Goal: Task Accomplishment & Management: Manage account settings

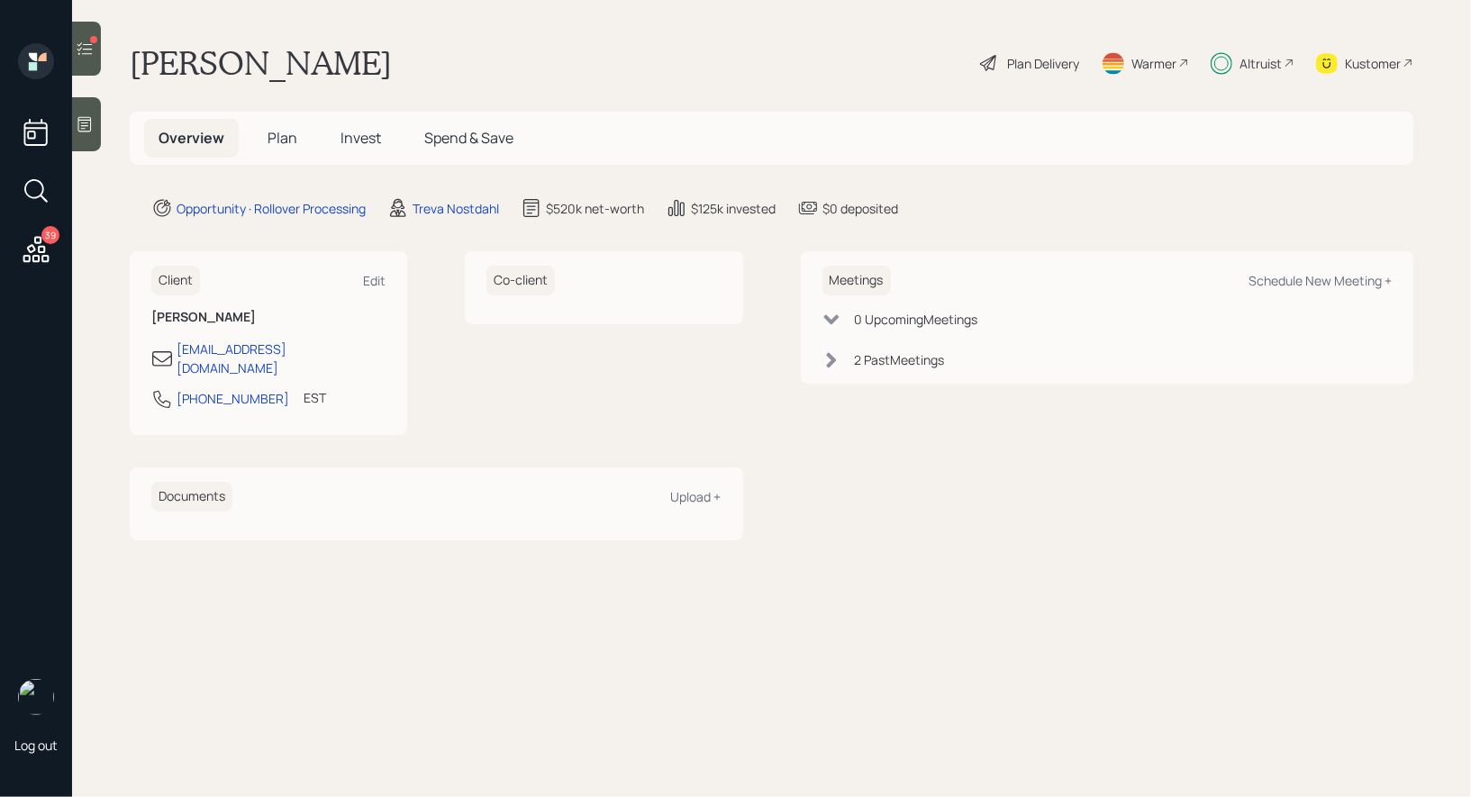
click at [93, 61] on div at bounding box center [86, 49] width 29 height 54
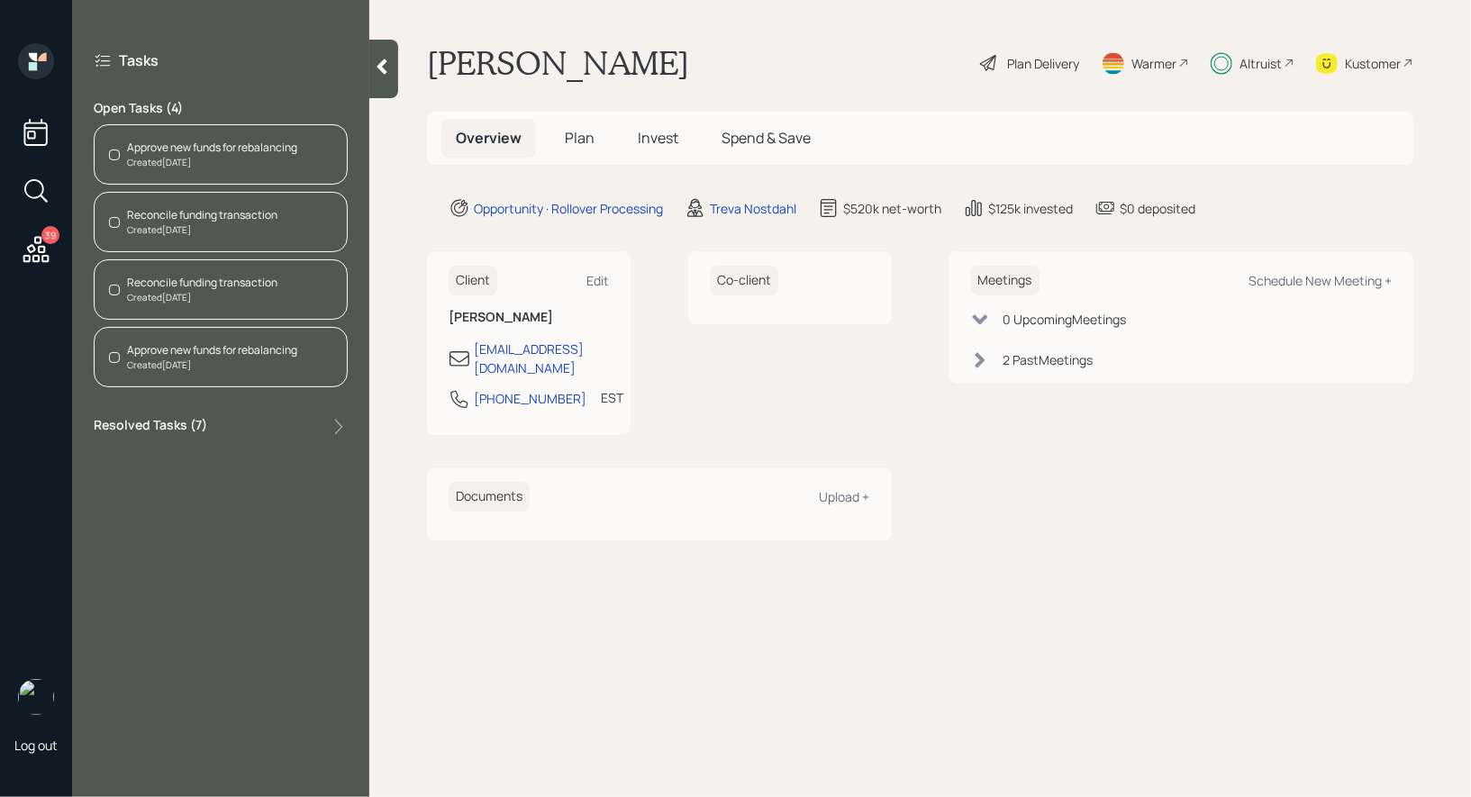
click at [220, 214] on div "Reconcile funding transaction" at bounding box center [202, 215] width 150 height 16
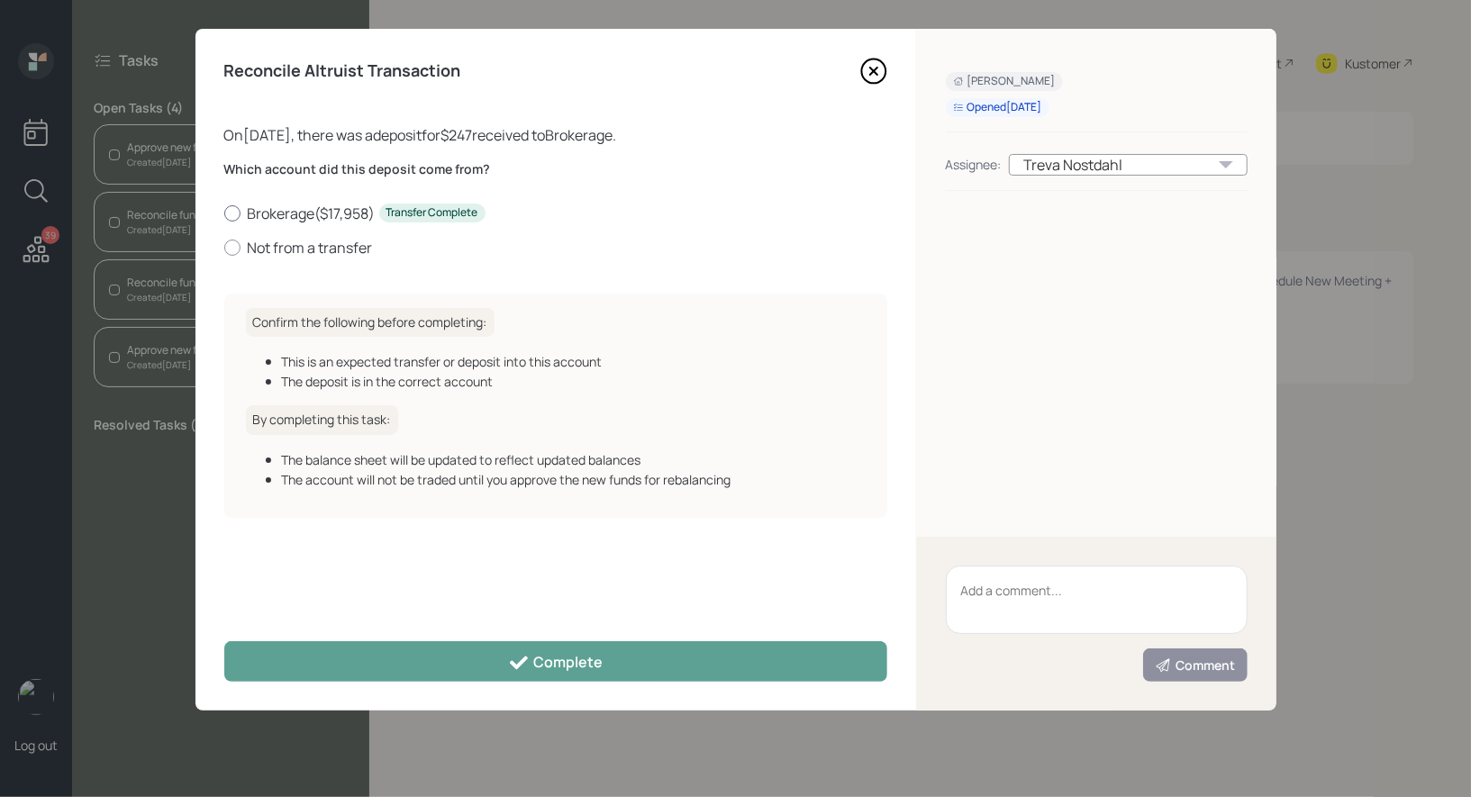
click at [236, 213] on div at bounding box center [232, 213] width 16 height 16
click at [224, 213] on input "Brokerage ( $17,958 ) Transfer Complete" at bounding box center [223, 213] width 1 height 1
radio input "true"
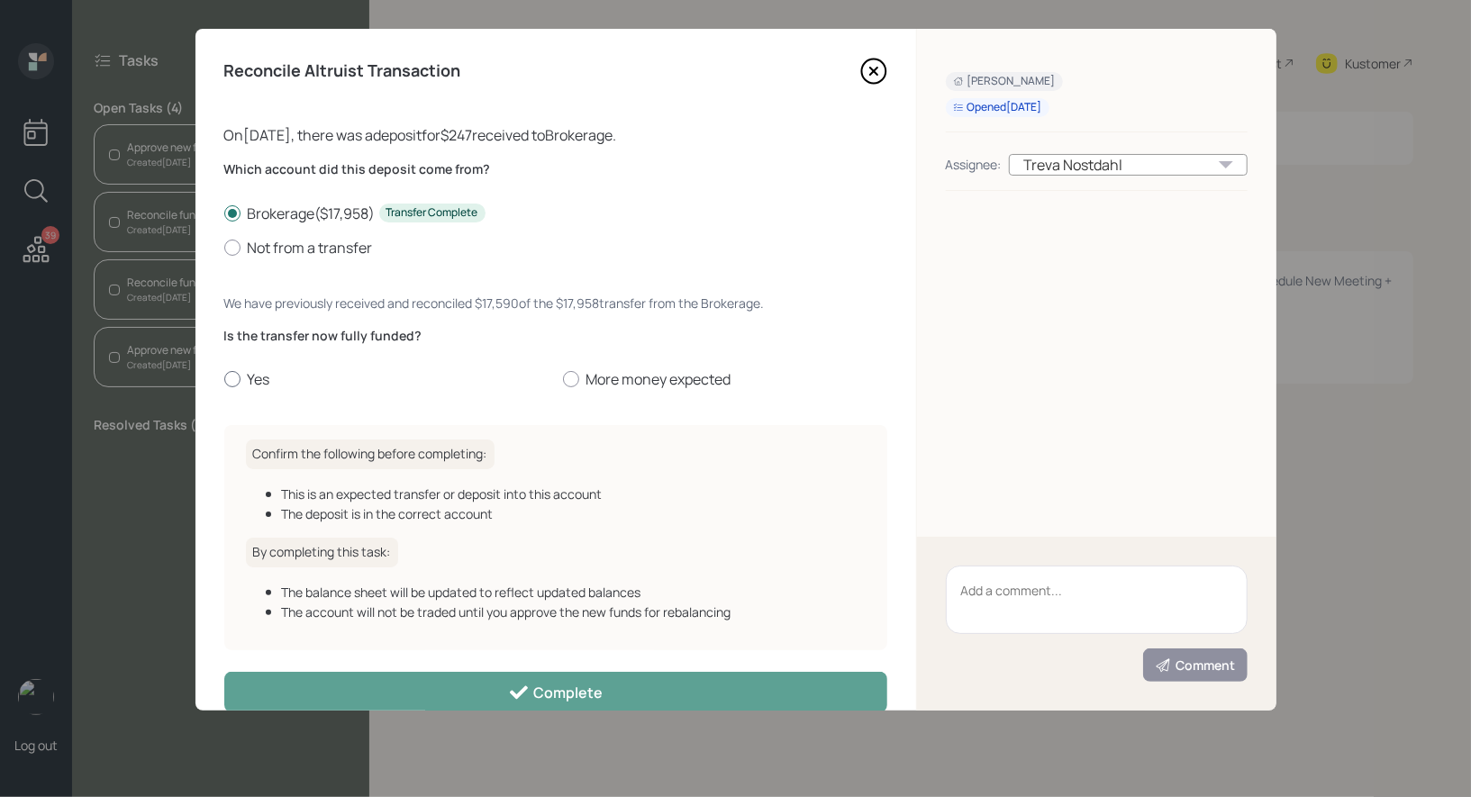
click at [231, 382] on div at bounding box center [232, 379] width 16 height 16
click at [224, 380] on input "Yes" at bounding box center [223, 379] width 1 height 1
radio input "true"
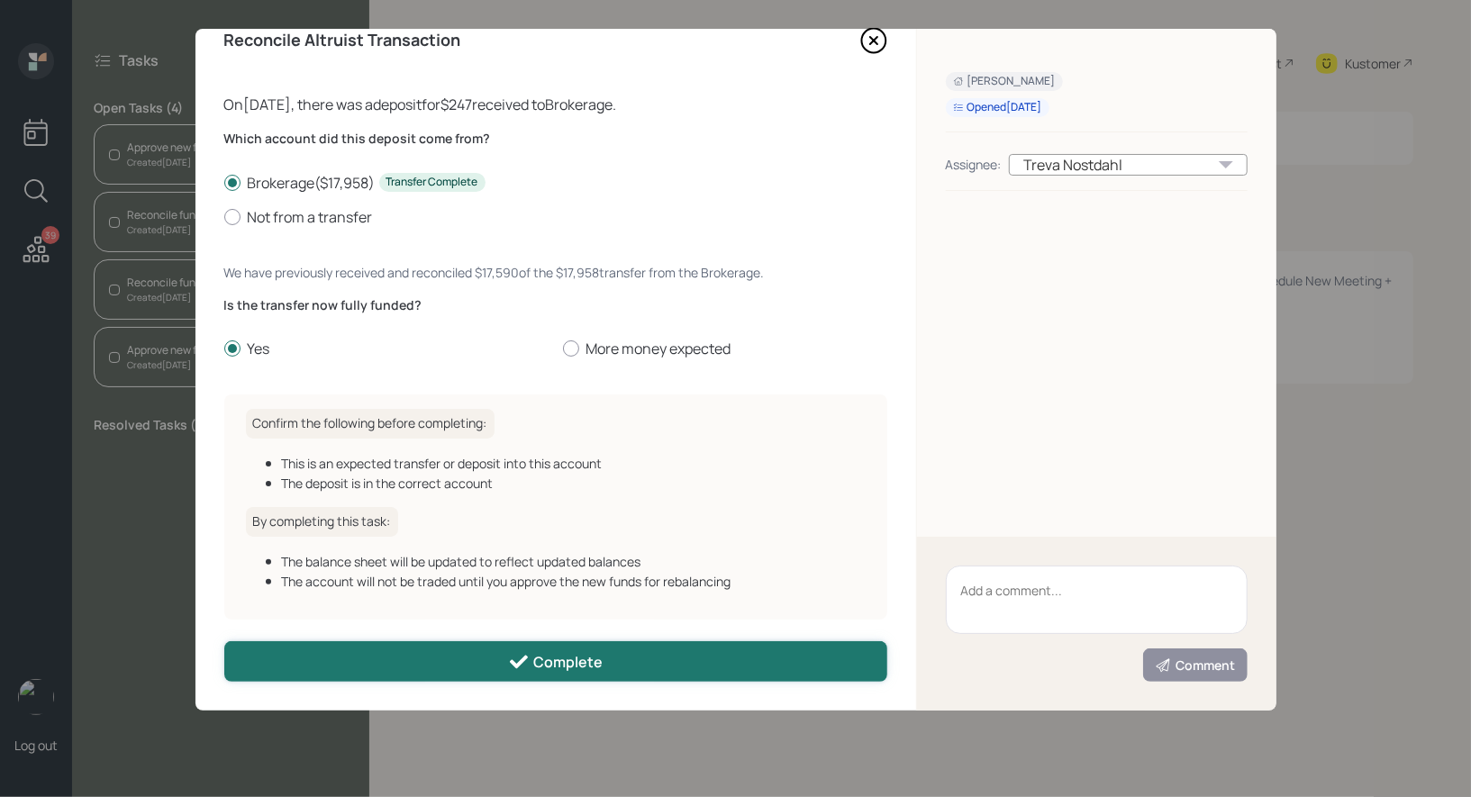
click at [313, 656] on button "Complete" at bounding box center [555, 661] width 663 height 41
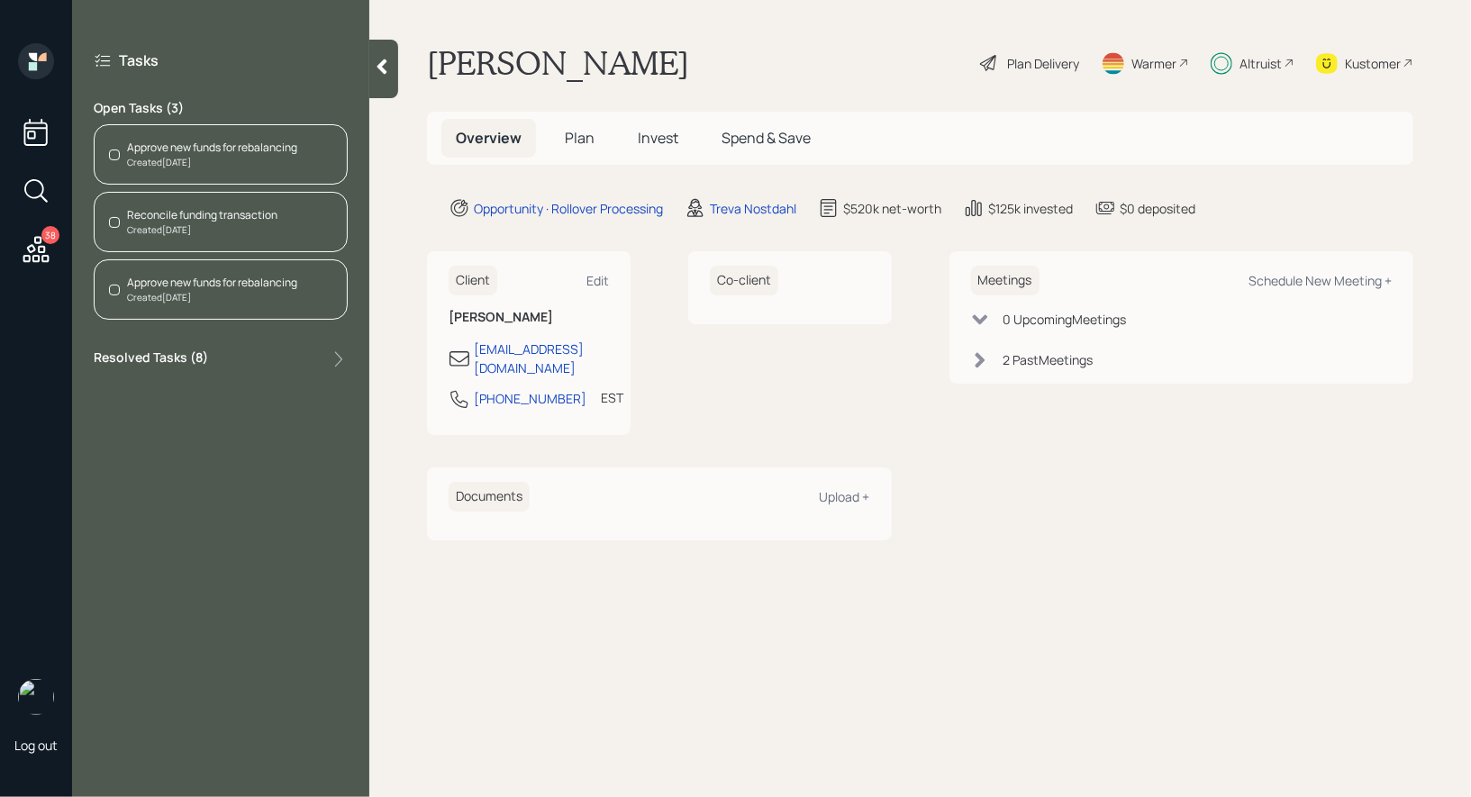
click at [138, 213] on div "Reconcile funding transaction" at bounding box center [202, 215] width 150 height 16
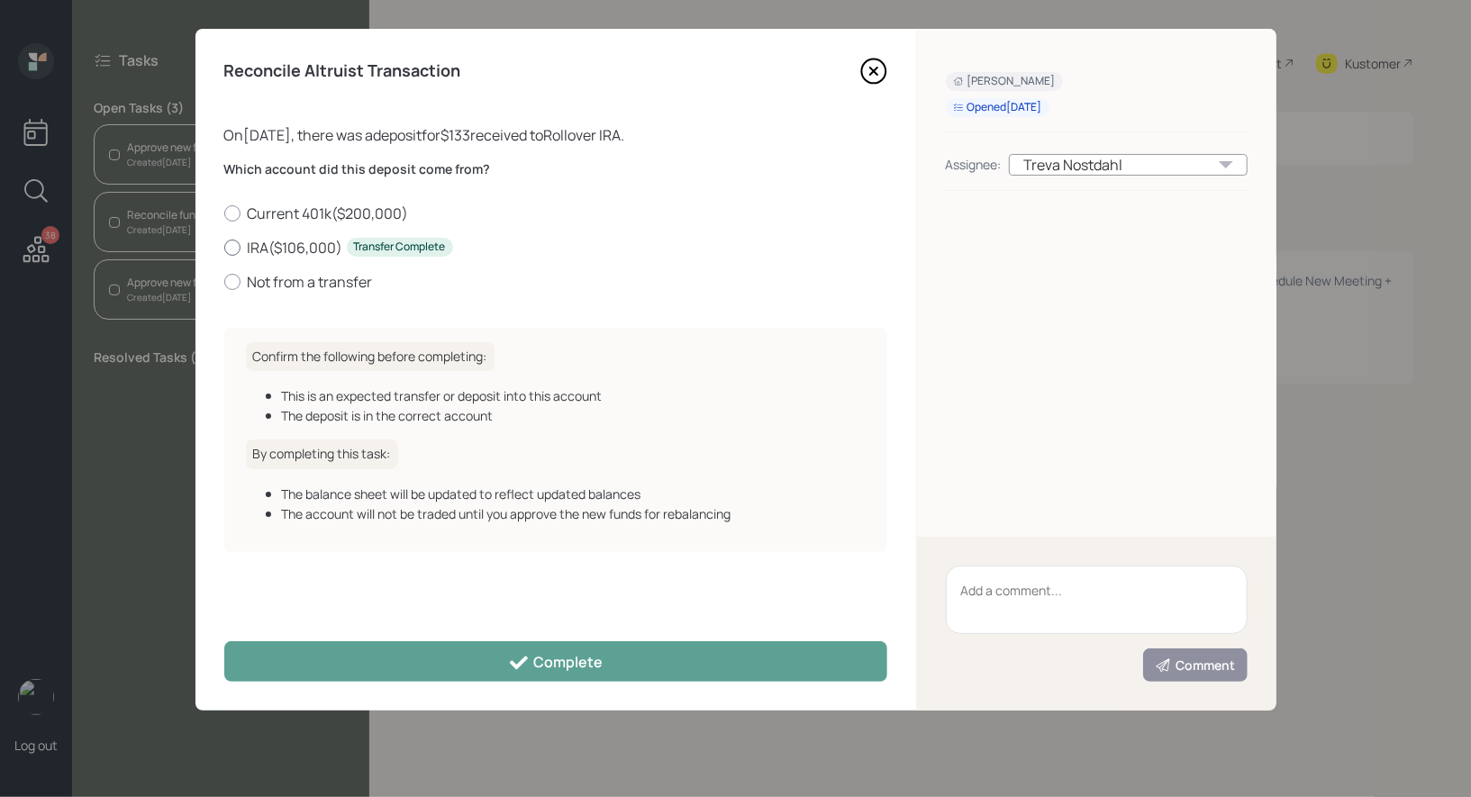
click at [227, 243] on div at bounding box center [232, 248] width 16 height 16
click at [224, 247] on input "IRA ( $106,000 ) Transfer Complete" at bounding box center [223, 247] width 1 height 1
radio input "true"
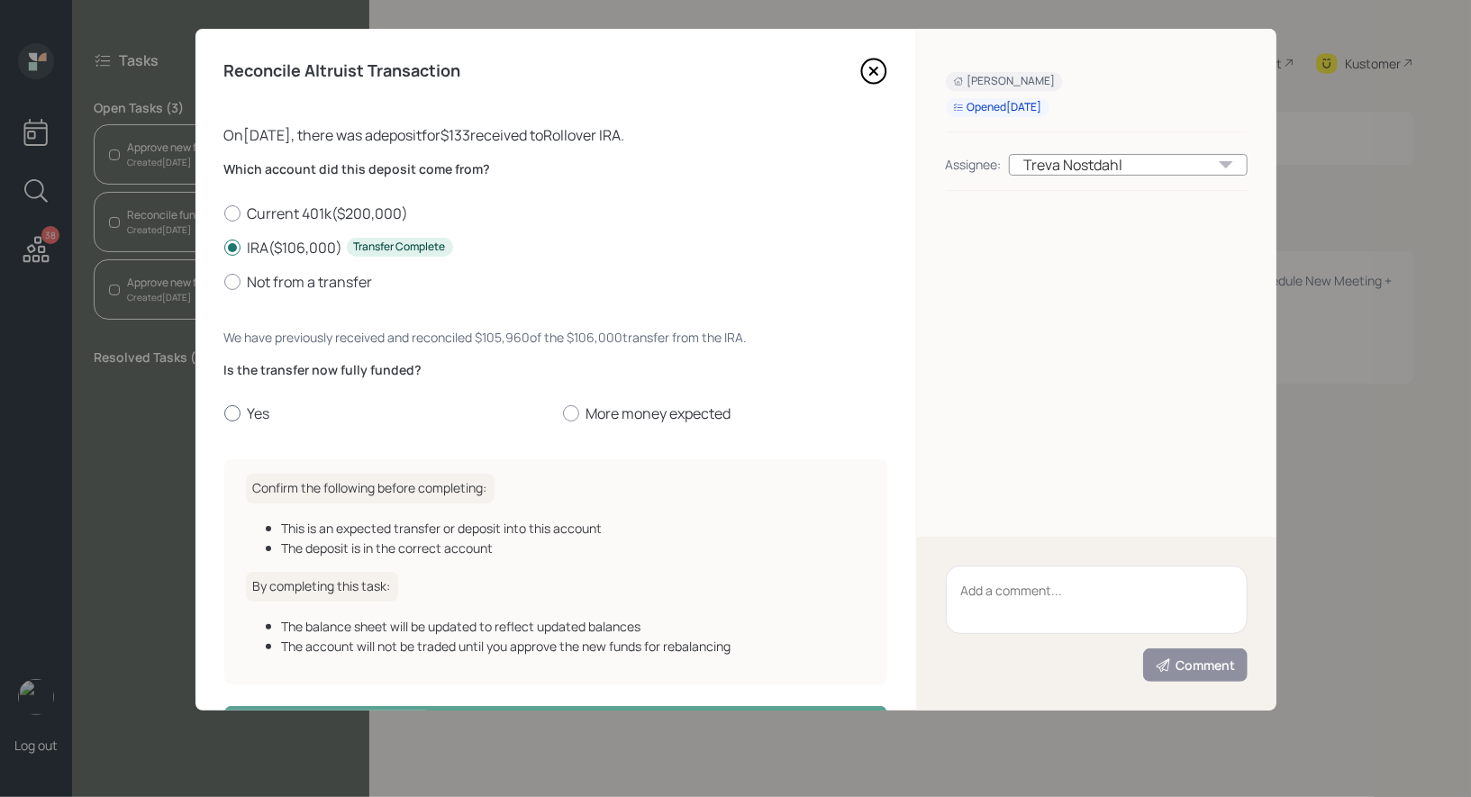
click at [229, 412] on div at bounding box center [232, 413] width 16 height 16
click at [224, 413] on input "Yes" at bounding box center [223, 413] width 1 height 1
radio input "true"
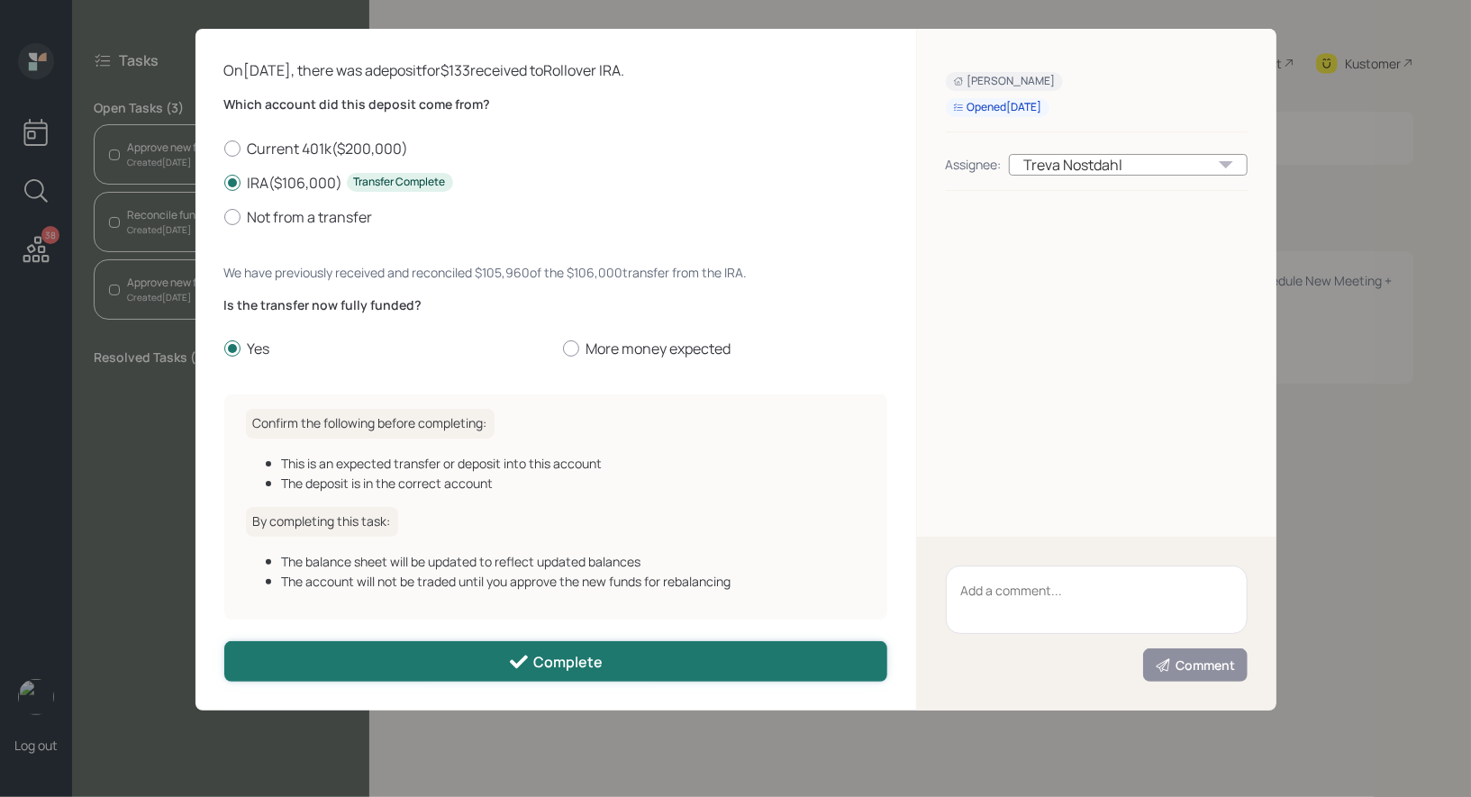
click at [321, 659] on button "Complete" at bounding box center [555, 661] width 663 height 41
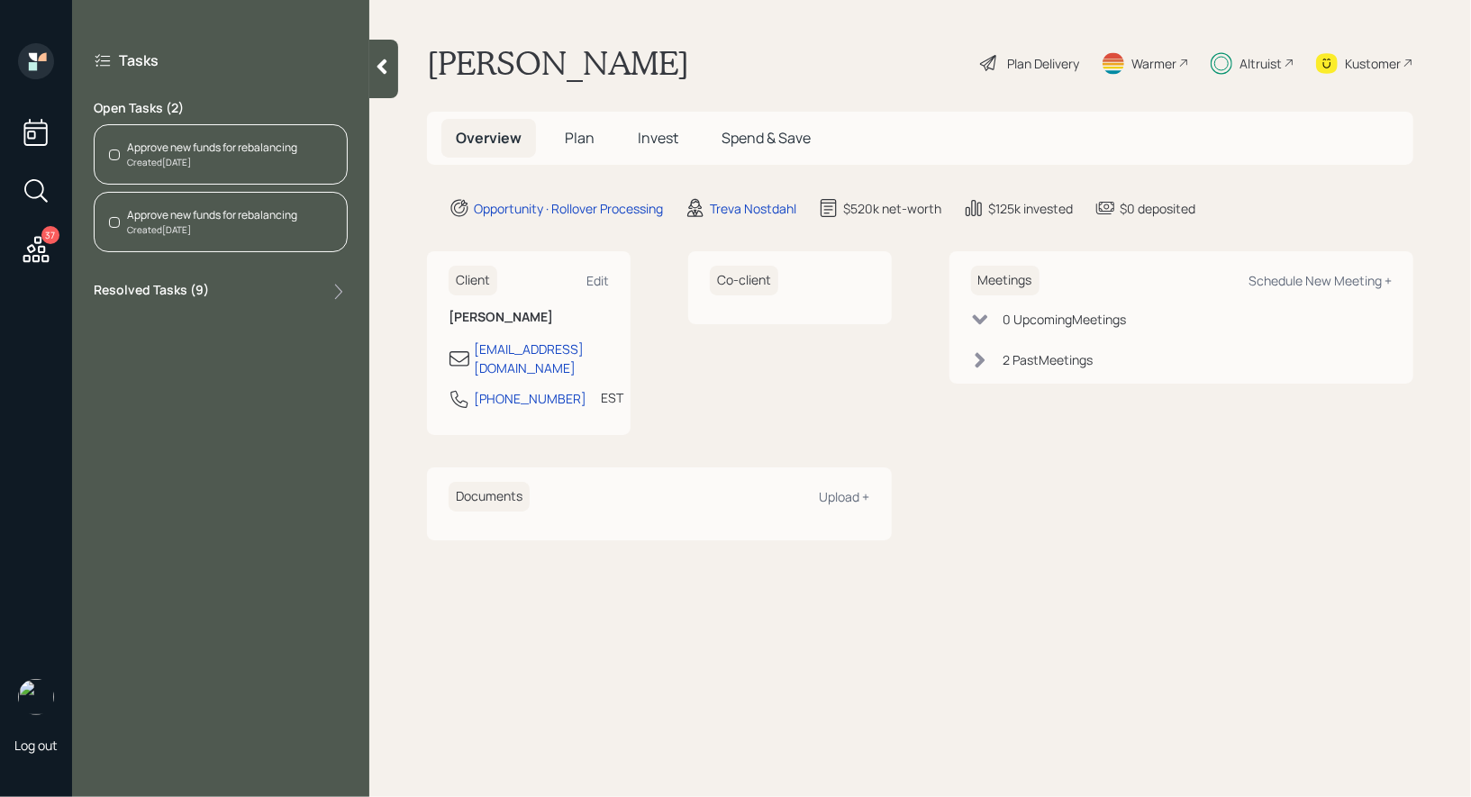
click at [220, 211] on div "Approve new funds for rebalancing" at bounding box center [212, 215] width 170 height 16
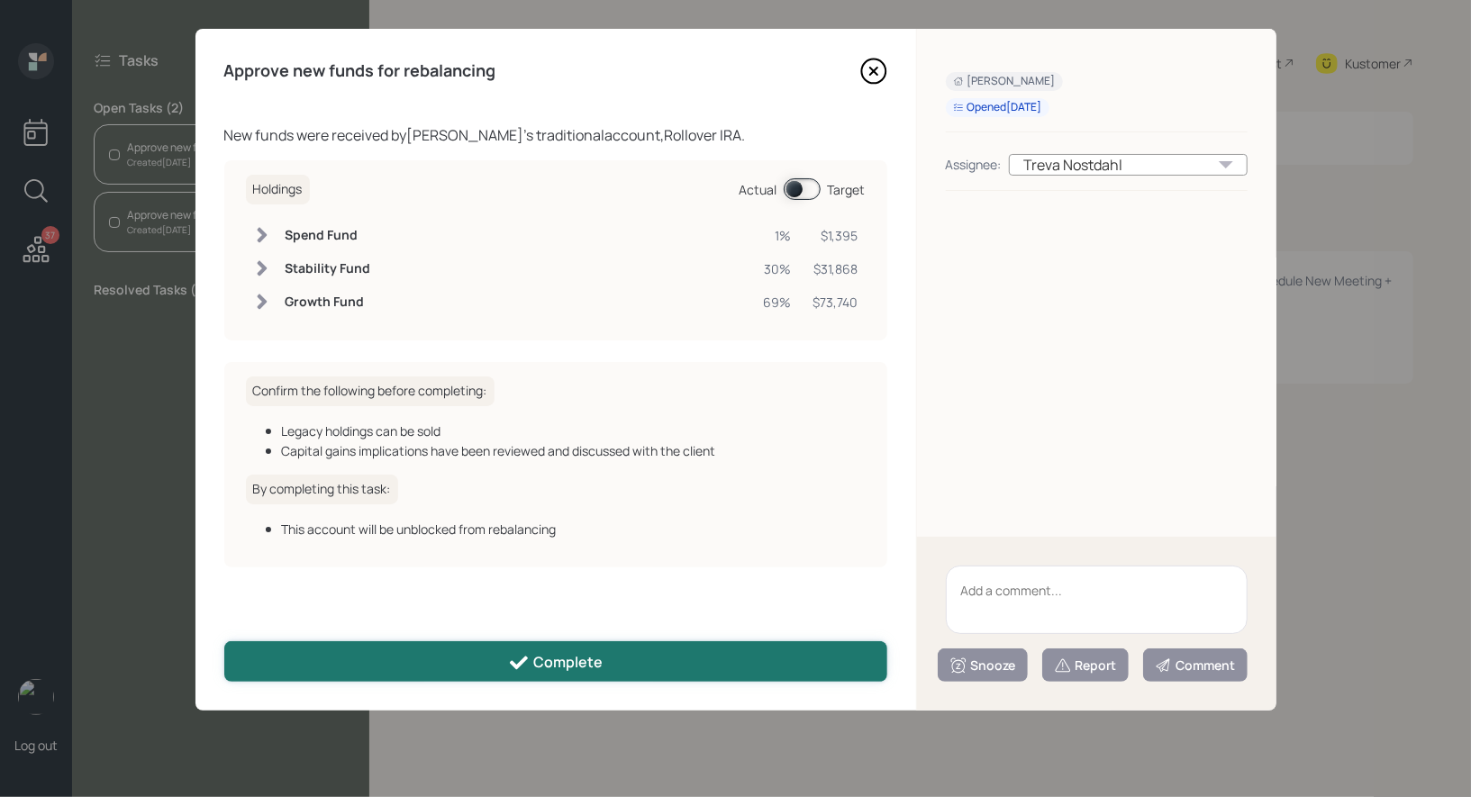
click at [473, 654] on button "Complete" at bounding box center [555, 661] width 663 height 41
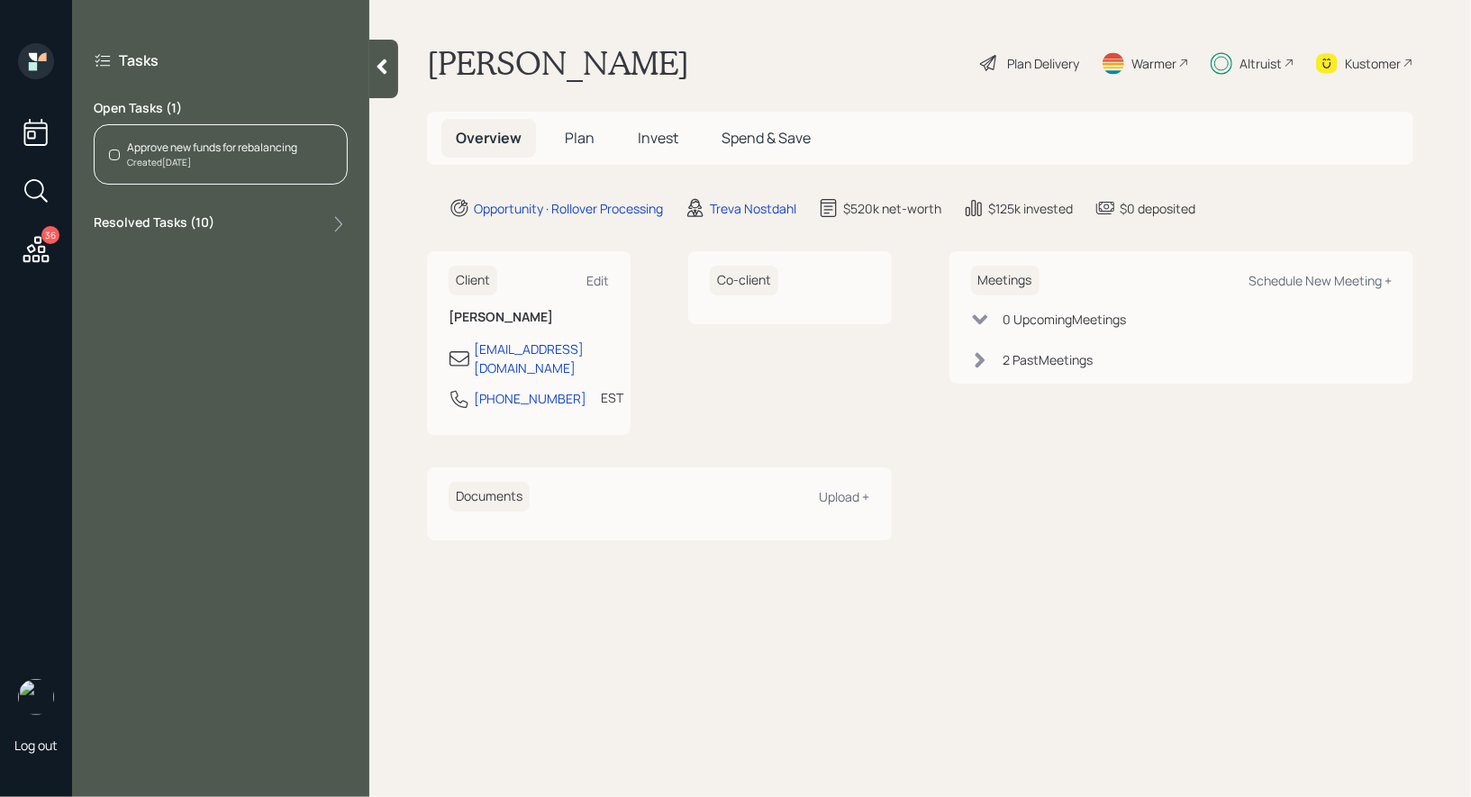
click at [249, 144] on div "Approve new funds for rebalancing" at bounding box center [212, 148] width 170 height 16
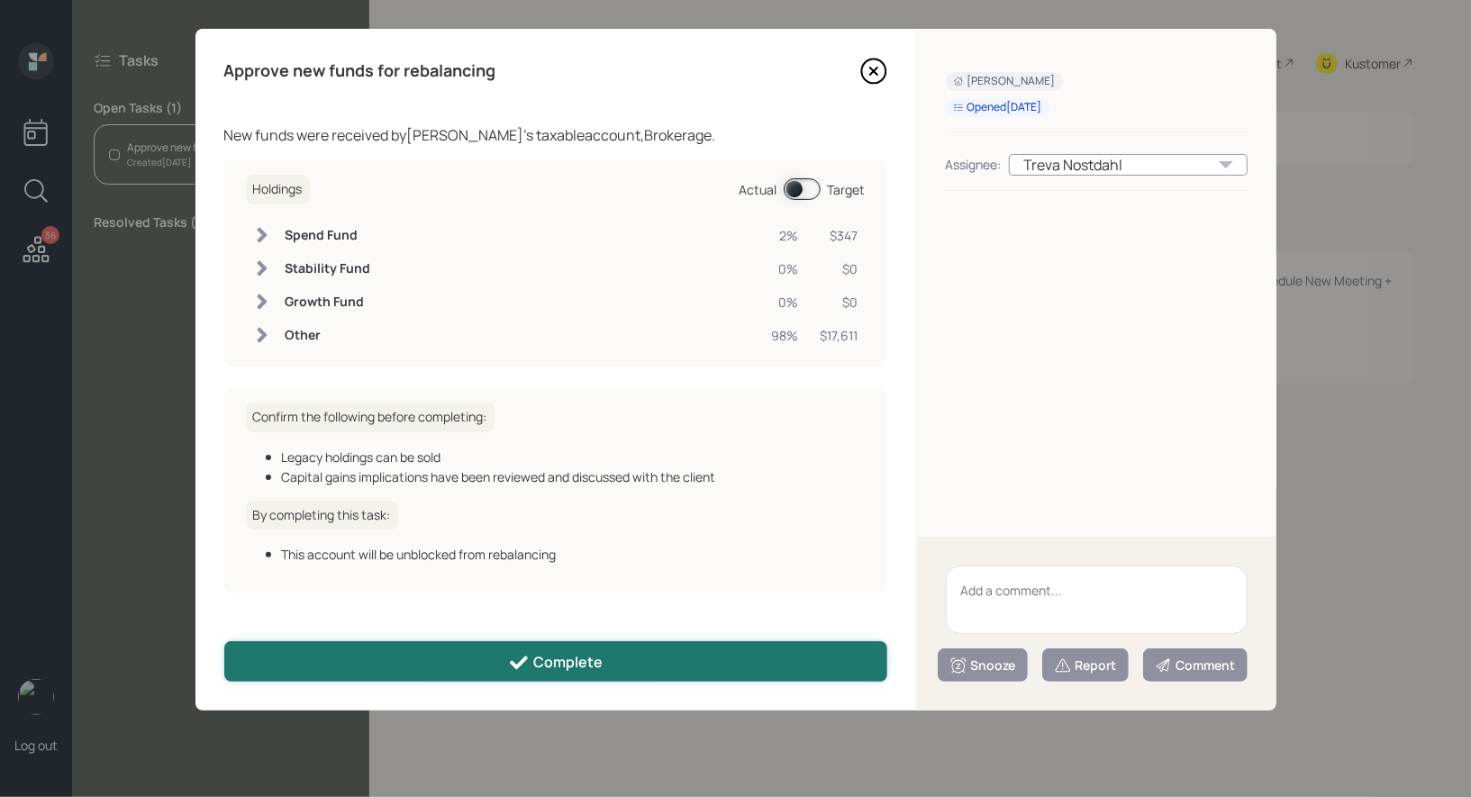
click at [403, 660] on button "Complete" at bounding box center [555, 661] width 663 height 41
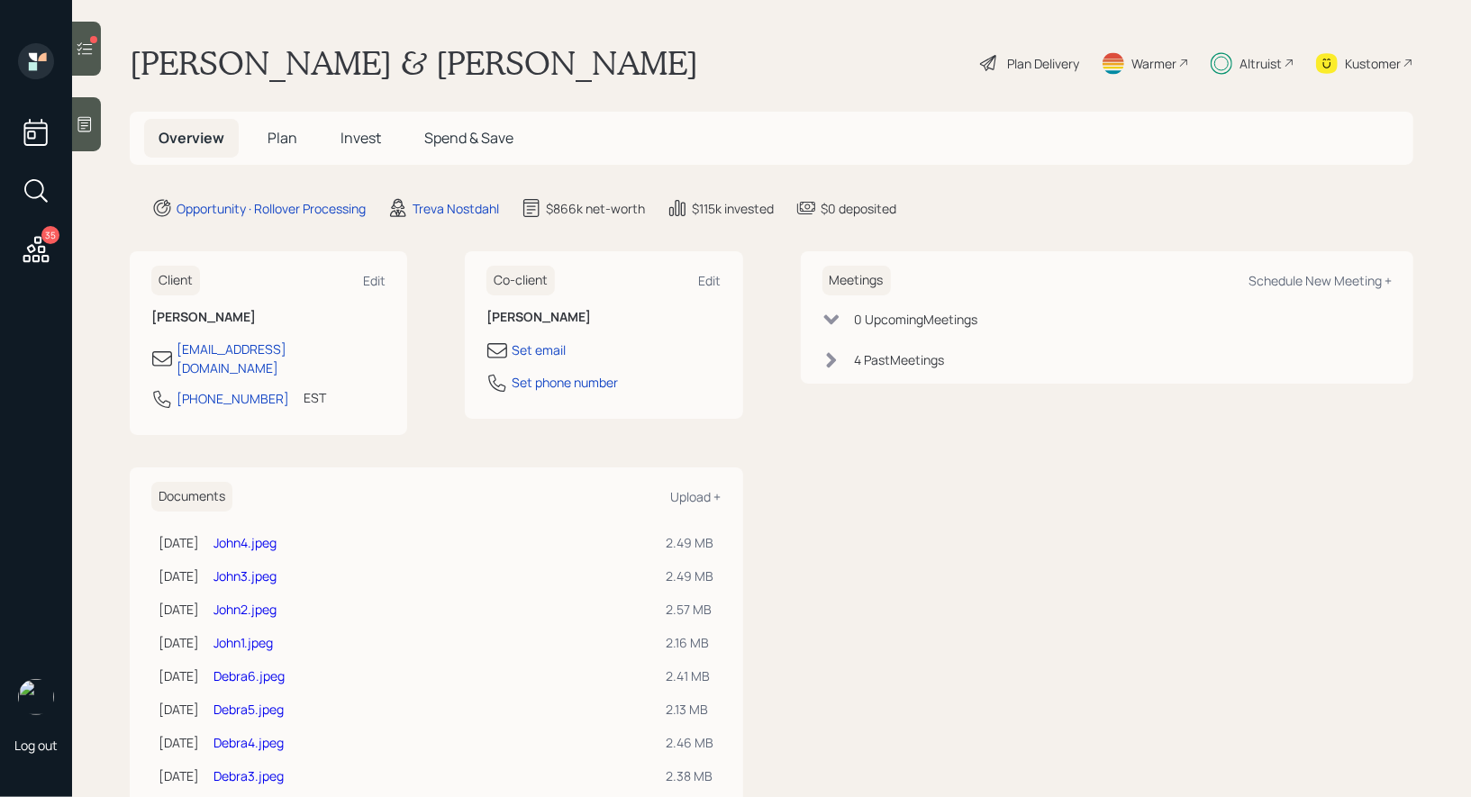
click at [87, 50] on icon at bounding box center [85, 49] width 18 height 18
